Goal: Check status: Check status

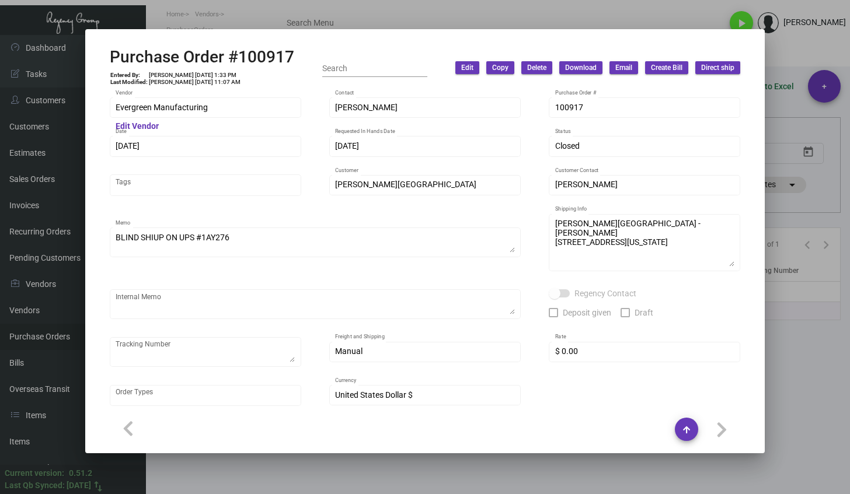
click at [371, 481] on div at bounding box center [425, 247] width 850 height 494
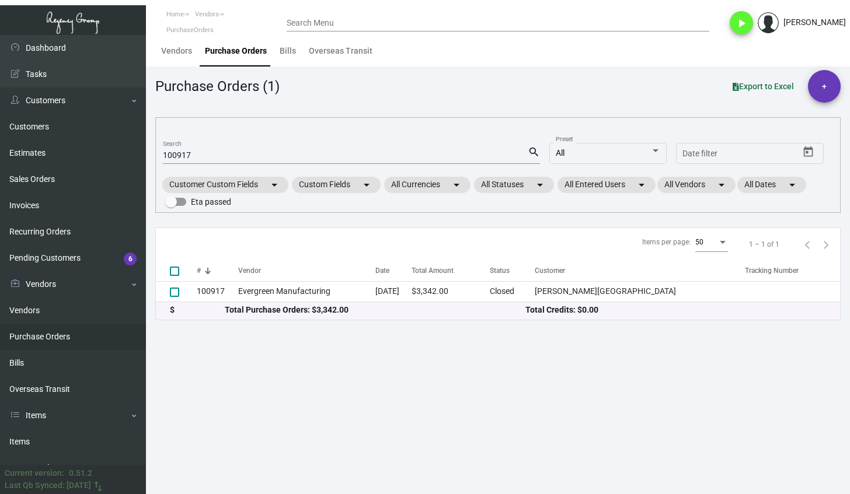
click at [169, 156] on input "100917" at bounding box center [345, 155] width 365 height 9
paste input "6371"
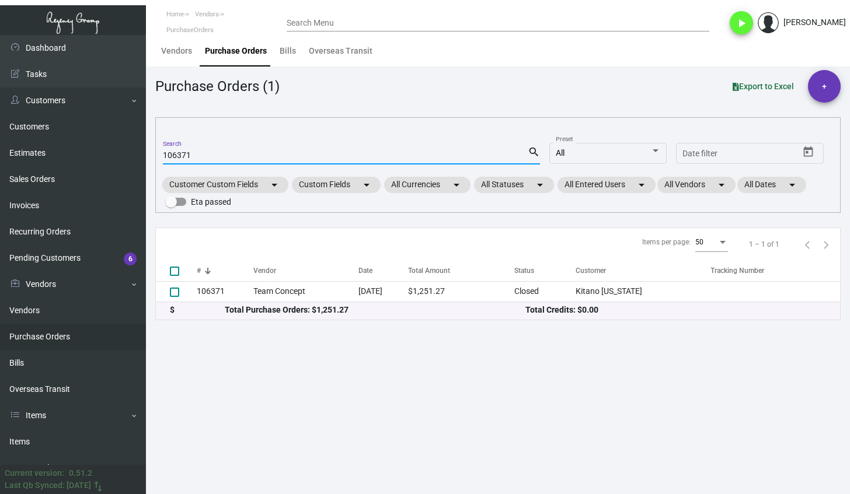
click at [184, 151] on input "106371" at bounding box center [345, 155] width 365 height 9
paste input "8233"
type input "108233"
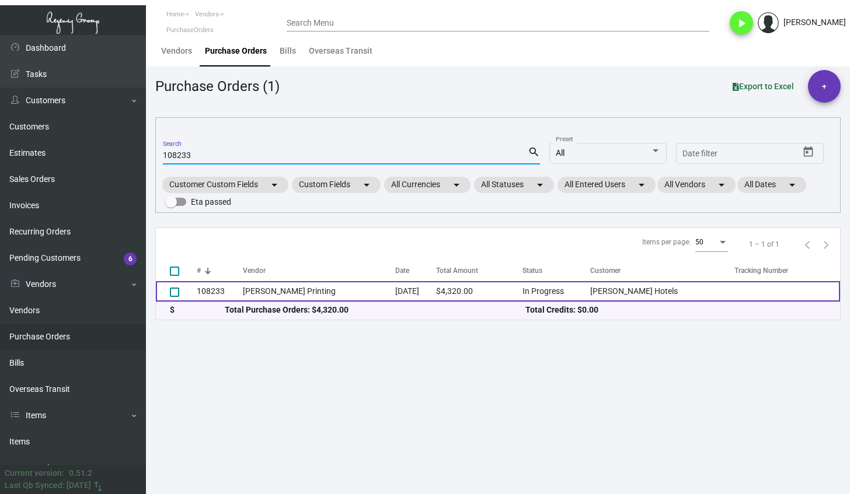
click at [267, 297] on td "[PERSON_NAME] Printing" at bounding box center [319, 291] width 153 height 20
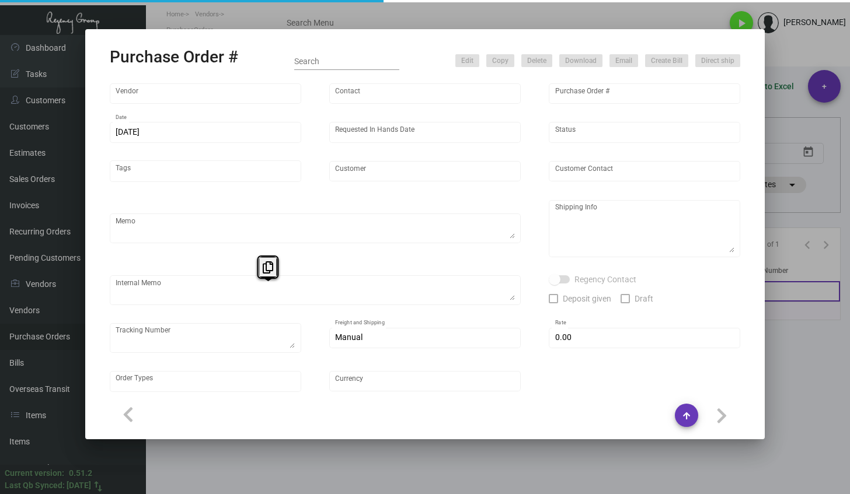
type input "[PERSON_NAME] Printing"
type input "[PERSON_NAME]"
type input "108233"
type input "[DATE]"
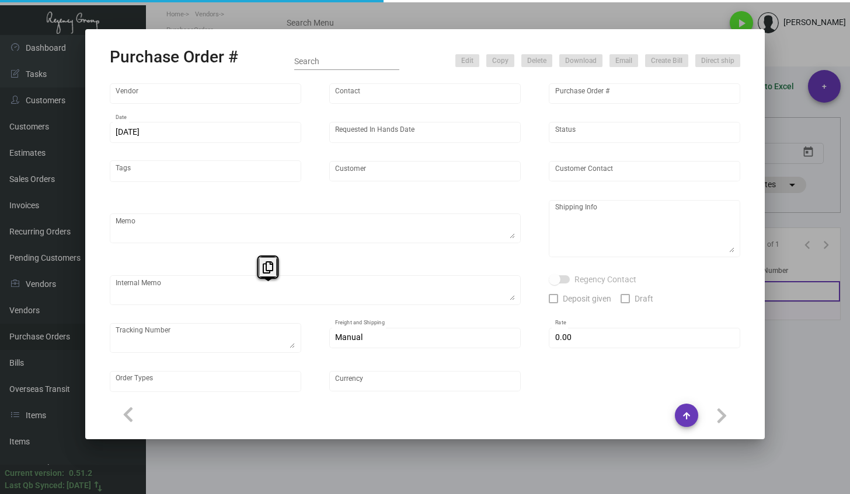
type input "[PERSON_NAME] Hotels"
type textarea "Reference quote dated [DATE]. The color MUST be done correctly. Please send pro…"
type textarea "Regency Group NJ - [PERSON_NAME] [STREET_ADDRESS]"
type textarea "@SH Please fulfill sales orders 164766/164986/165120 when vendor reaches out fo…"
checkbox input "true"
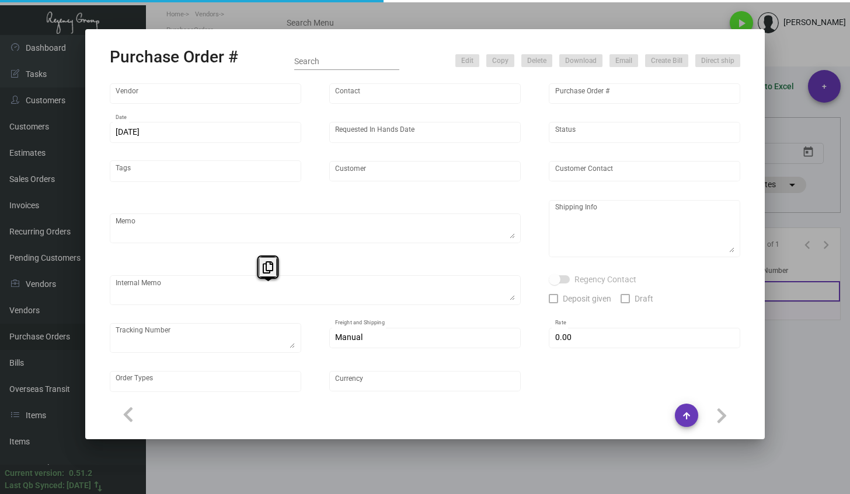
type input "$ 0.00"
type input "United States Dollar $"
